Goal: Information Seeking & Learning: Find specific fact

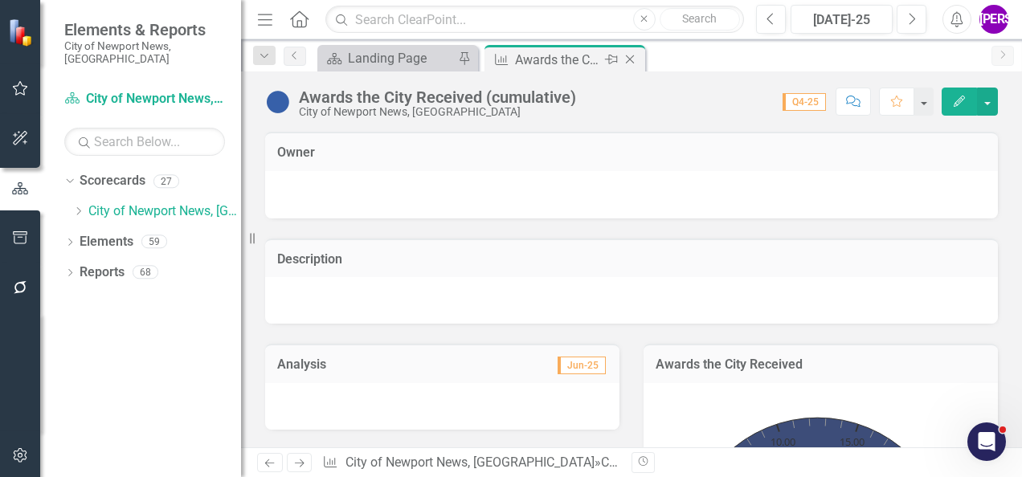
scroll to position [1357, 0]
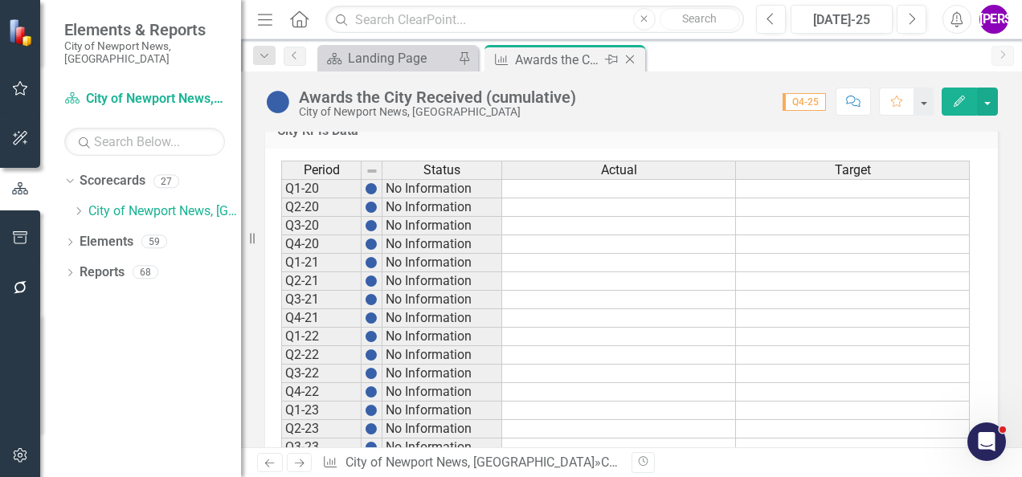
click at [630, 56] on icon "Close" at bounding box center [630, 59] width 16 height 13
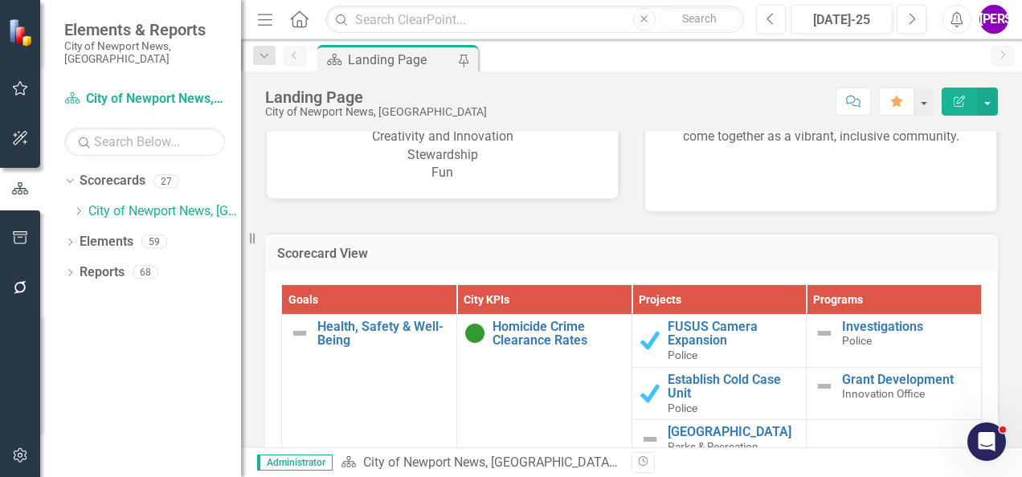
scroll to position [1428, 0]
click at [557, 167] on p "Community Engagement Opportunity for All Creativity and Innovation Stewardship …" at bounding box center [442, 137] width 319 height 92
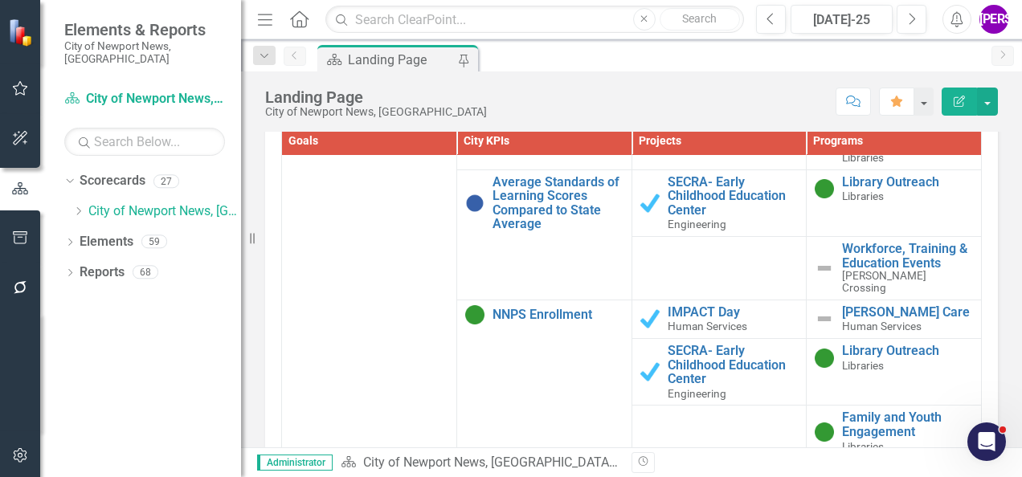
scroll to position [3324, 0]
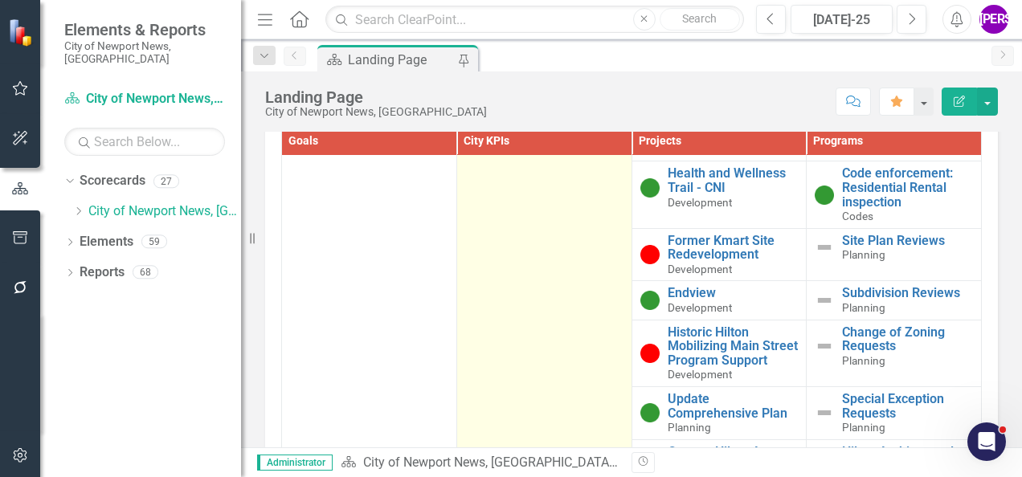
click at [510, 345] on td "Residential Property Assessment Link Map View Link Map Edit Edit City KPIs Link…" at bounding box center [543, 385] width 175 height 772
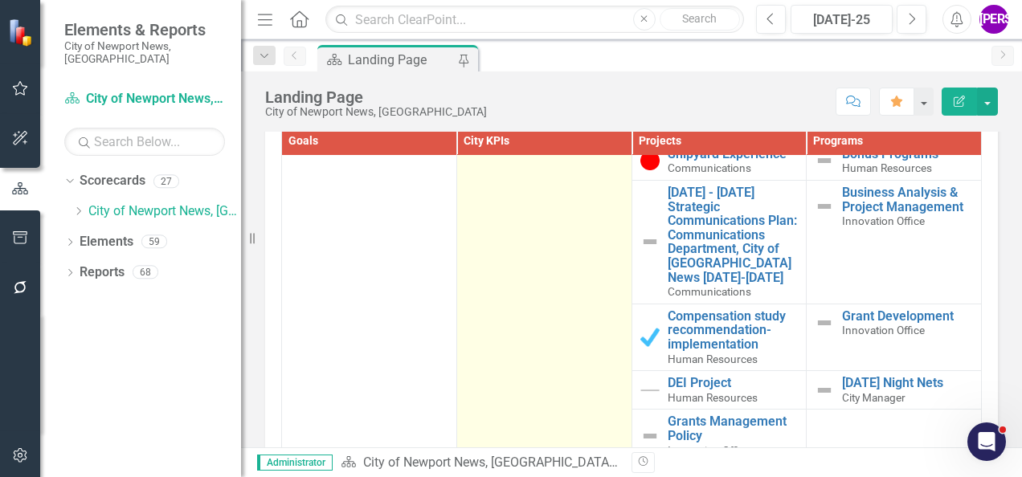
scroll to position [21351, 0]
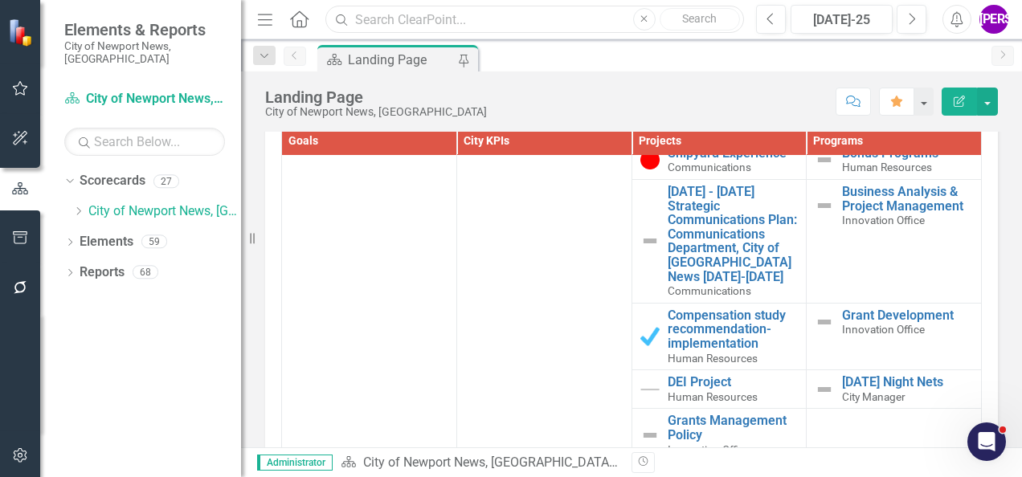
click at [507, 11] on input "text" at bounding box center [534, 20] width 418 height 28
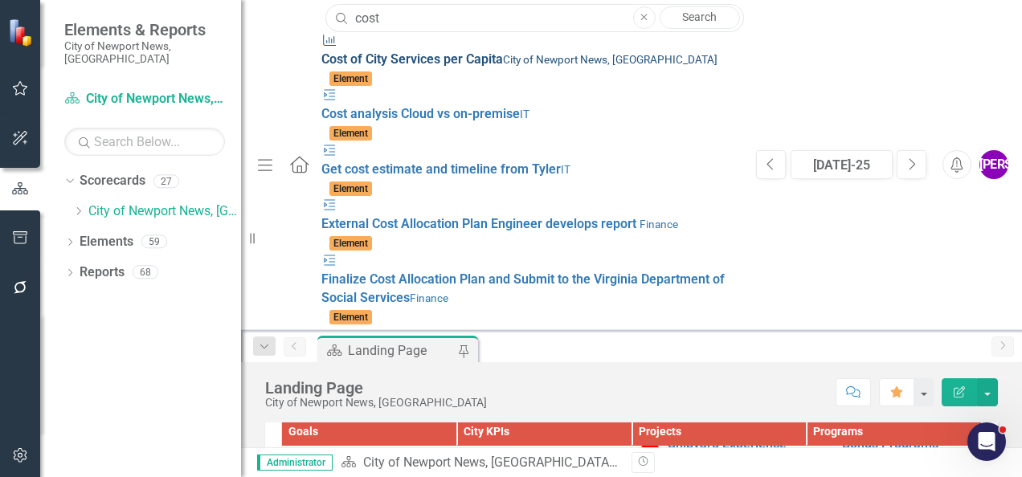
type input "cost"
click at [406, 58] on div "City KPIs Cost o f C i t y S e r v i c e s p e r C a p i t a City of [GEOGRAPHI…" at bounding box center [530, 50] width 418 height 37
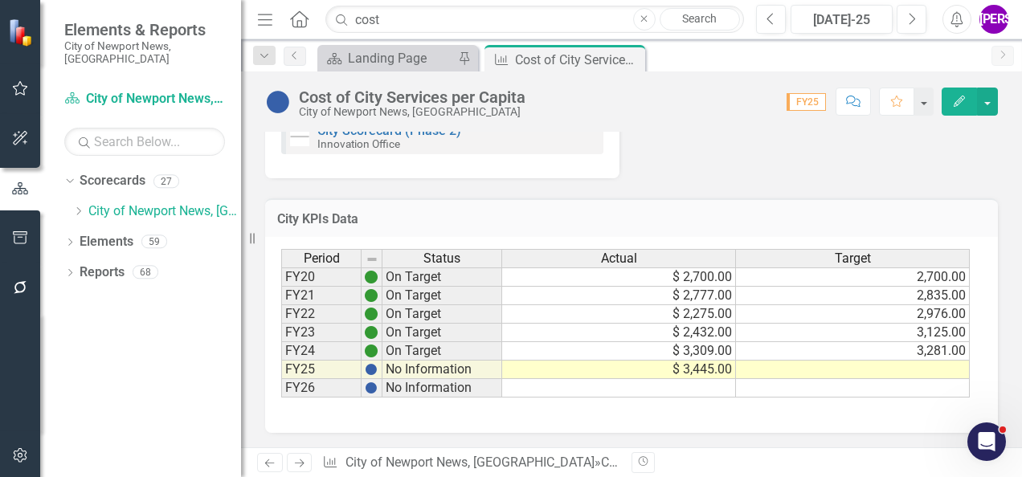
scroll to position [2310, 0]
click at [687, 350] on td "$ 3,309.00" at bounding box center [619, 351] width 234 height 18
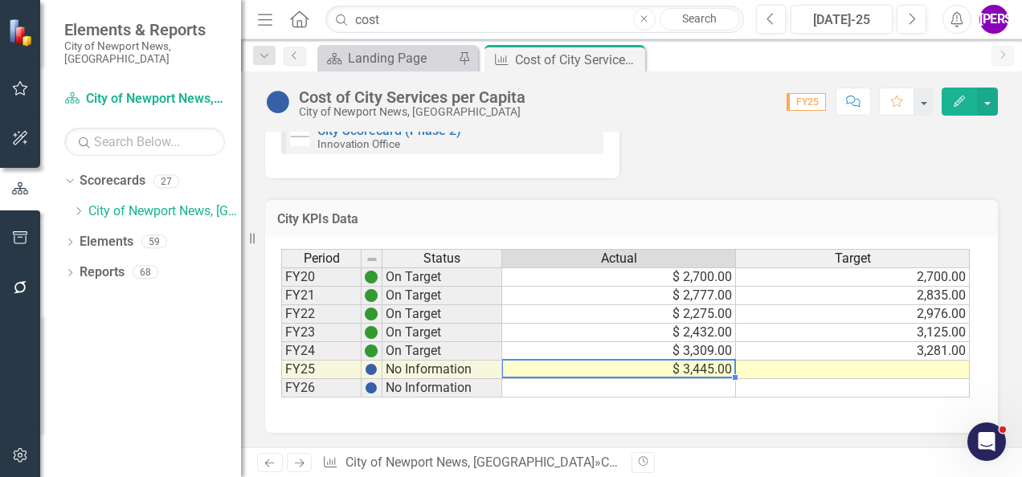
click at [684, 363] on td "$ 3,445.00" at bounding box center [619, 370] width 234 height 18
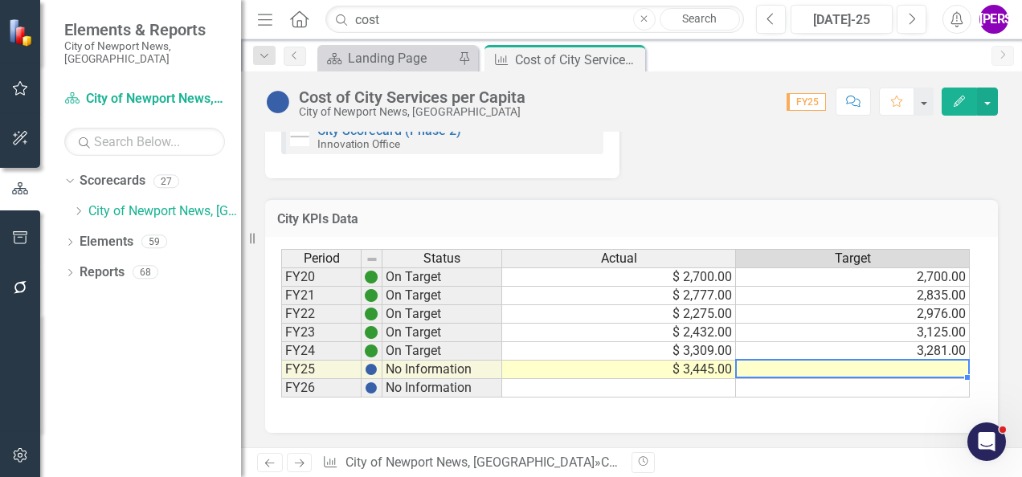
click at [855, 366] on td at bounding box center [853, 370] width 234 height 18
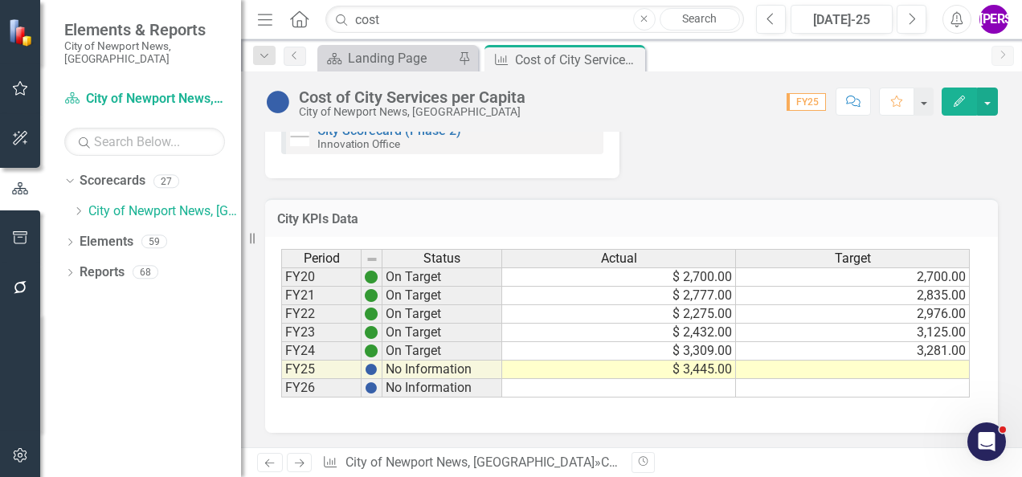
click at [630, 61] on icon "Close" at bounding box center [630, 59] width 16 height 13
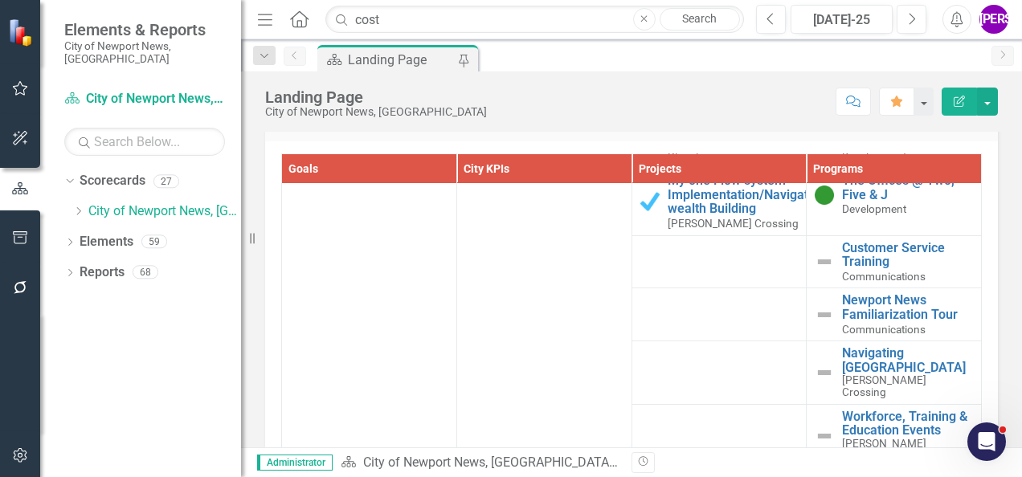
scroll to position [5561, 0]
